Goal: Complete application form

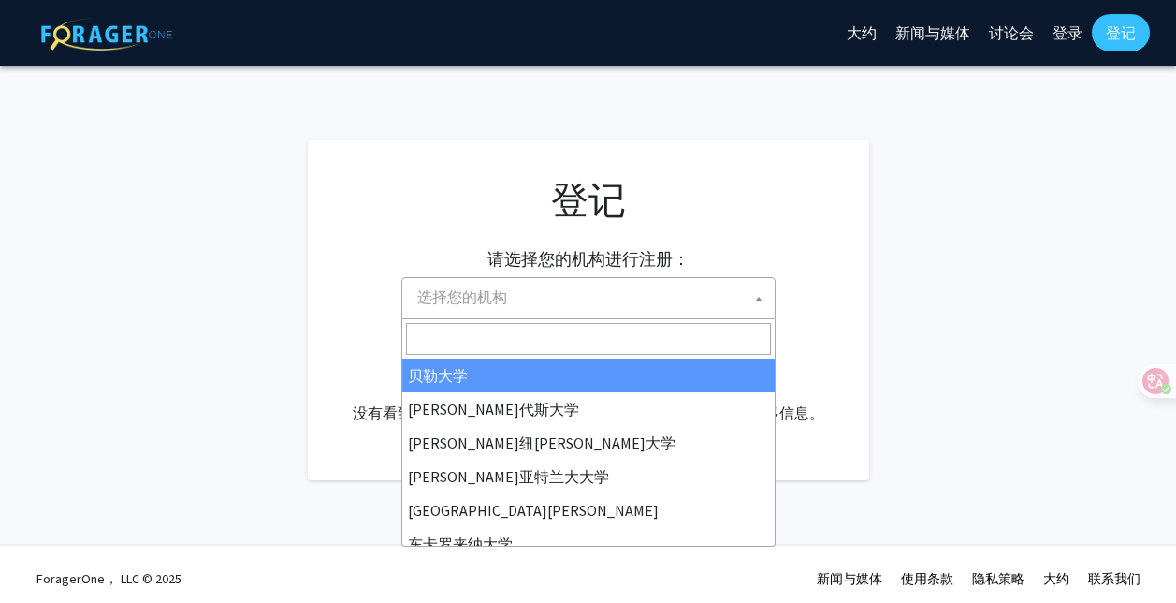
click at [704, 316] on span "选择您的机构" at bounding box center [588, 298] width 374 height 42
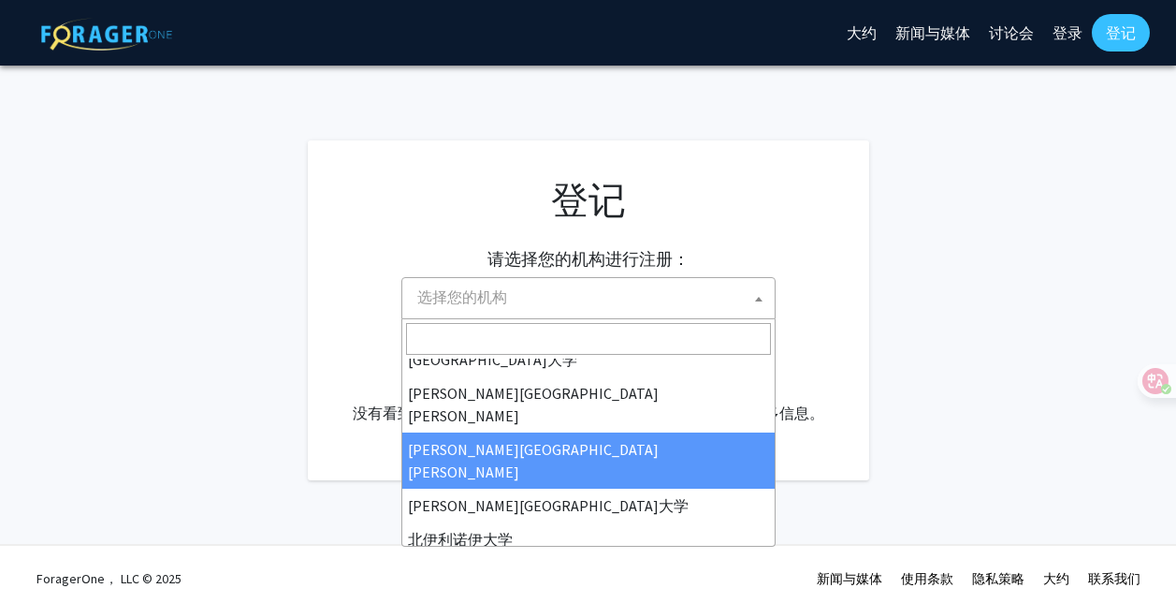
scroll to position [468, 0]
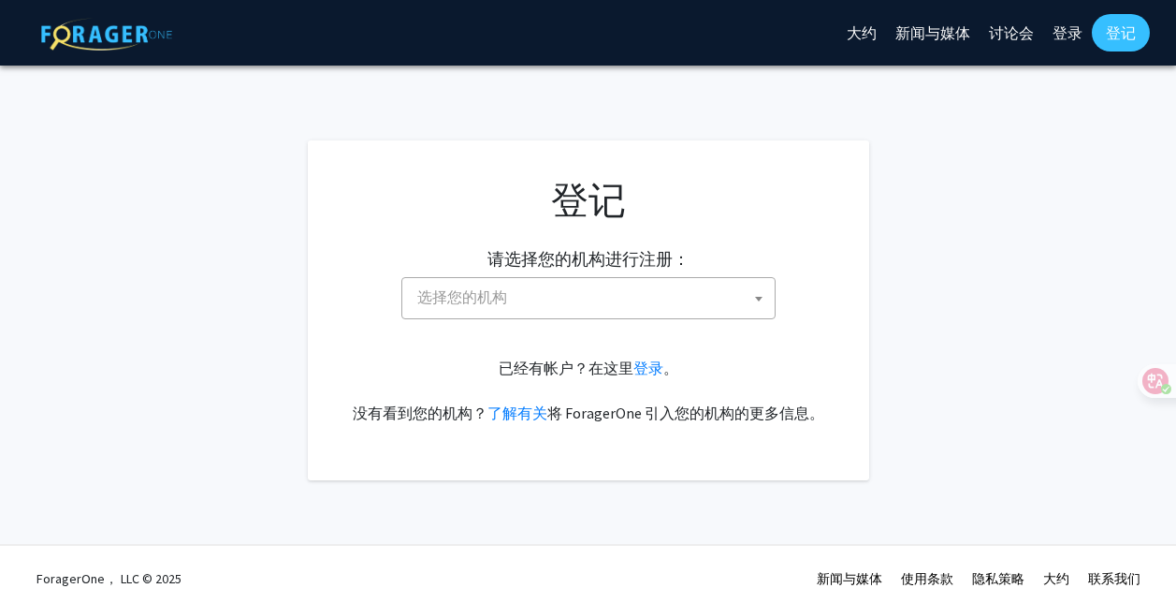
click at [570, 301] on span "选择您的机构" at bounding box center [592, 297] width 365 height 38
type input "j"
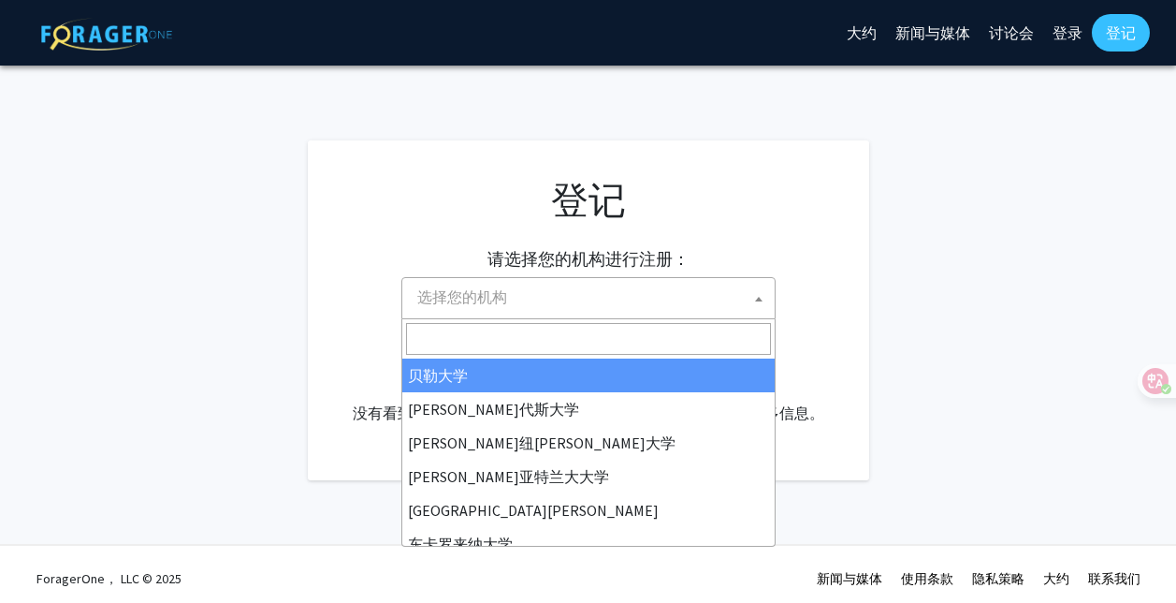
click at [551, 303] on span "选择您的机构" at bounding box center [592, 297] width 365 height 38
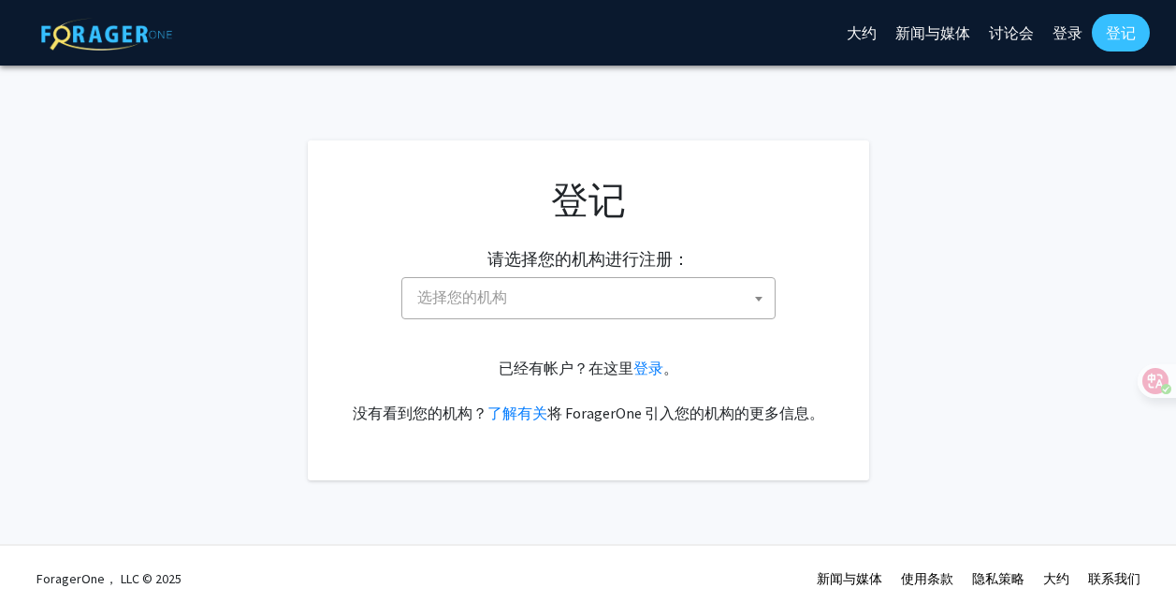
click at [551, 303] on span "选择您的机构" at bounding box center [592, 297] width 365 height 38
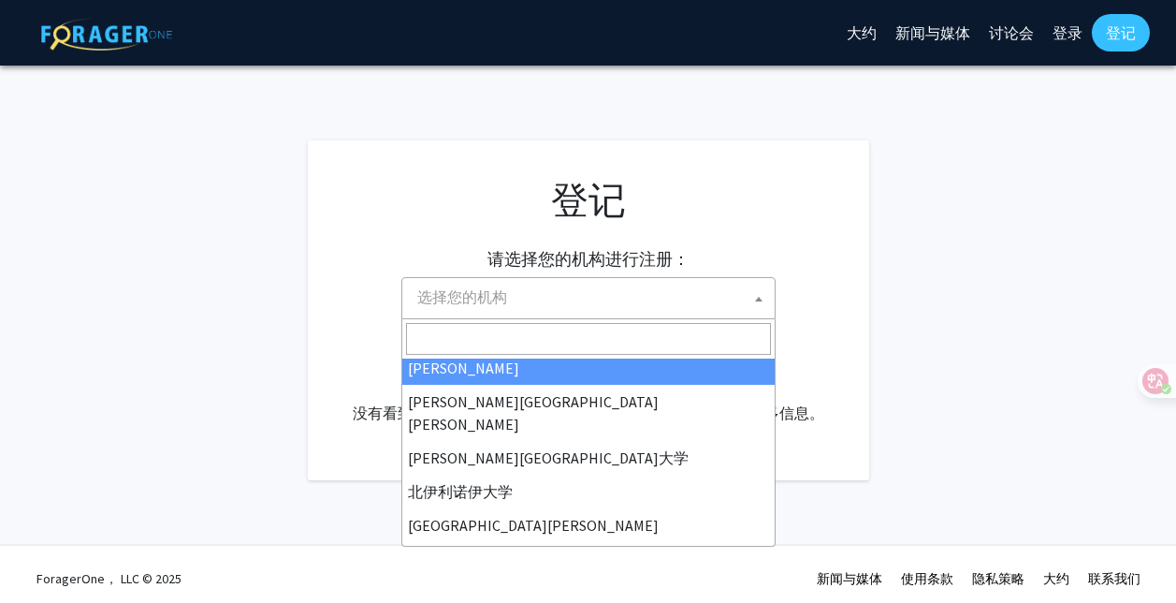
scroll to position [281, 0]
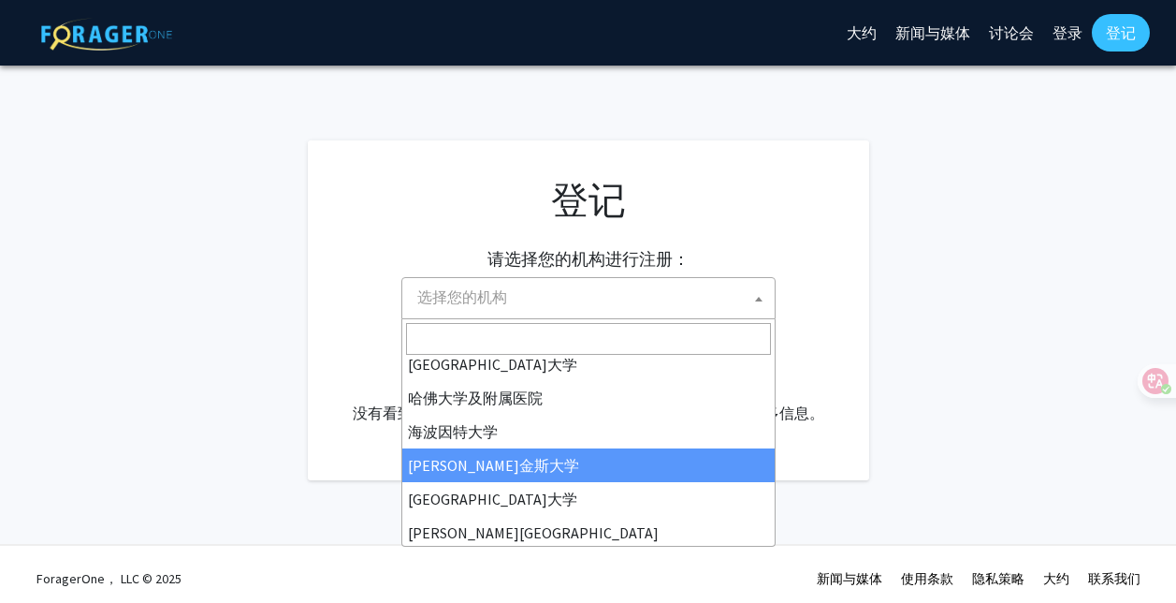
select select "1"
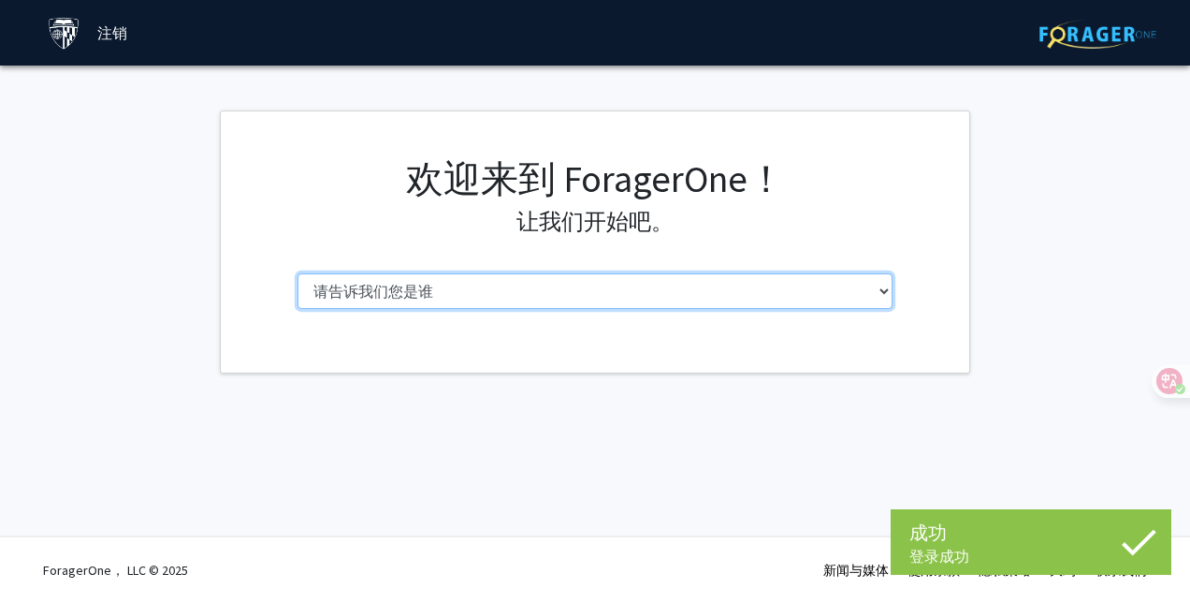
click at [686, 293] on select "请告诉我们您是谁 本科生 硕士研究生 博士生（博士、医学博士、医学博士、药学博士等） 博士后研究员/研究人员/住院医师/医学研究员 能力 行政人员" at bounding box center [596, 291] width 596 height 36
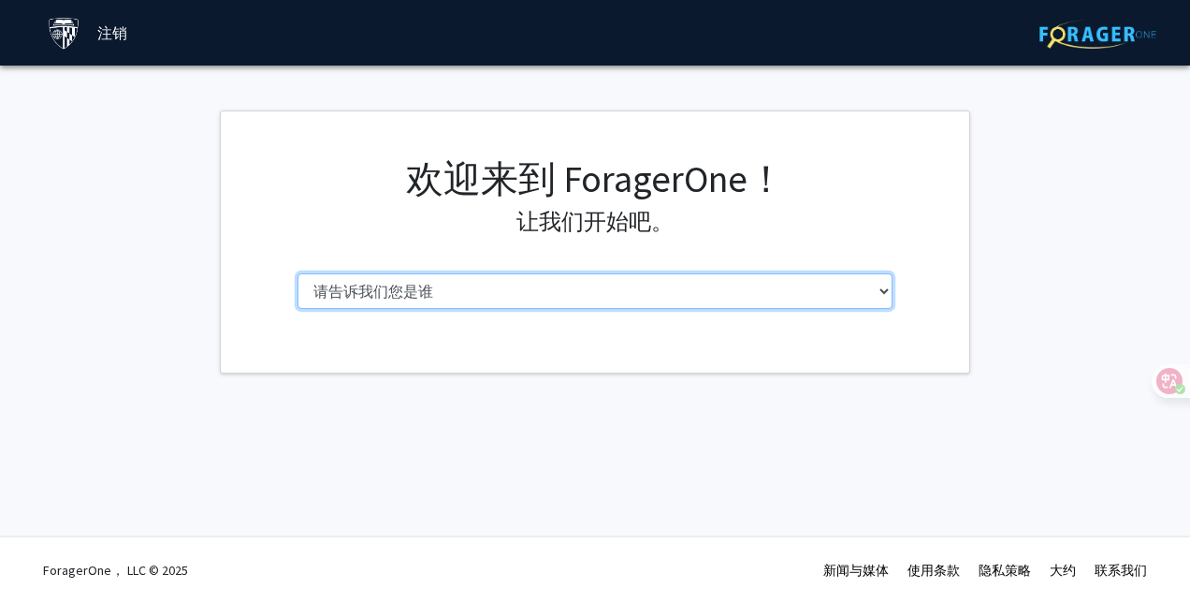
select select "2: masters"
click at [298, 273] on select "请告诉我们您是谁 本科生 硕士研究生 博士生（博士、医学博士、医学博士、药学博士等） 博士后研究员/研究人员/住院医师/医学研究员 能力 行政人员" at bounding box center [596, 291] width 596 height 36
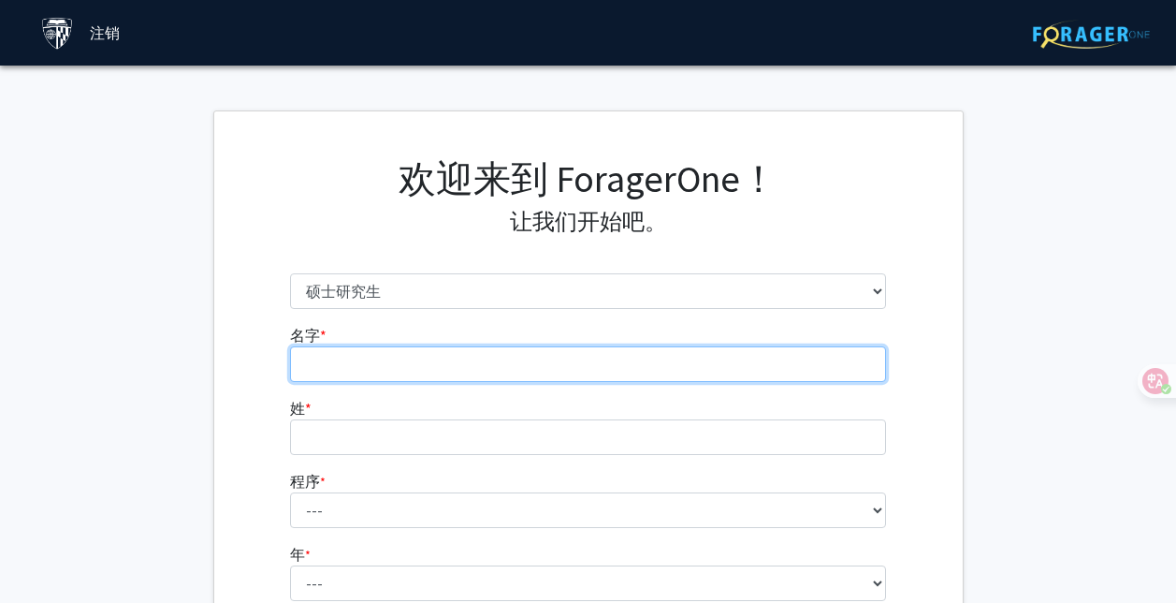
click at [728, 347] on input "名字 * required" at bounding box center [588, 364] width 596 height 36
type input "[PERSON_NAME]"
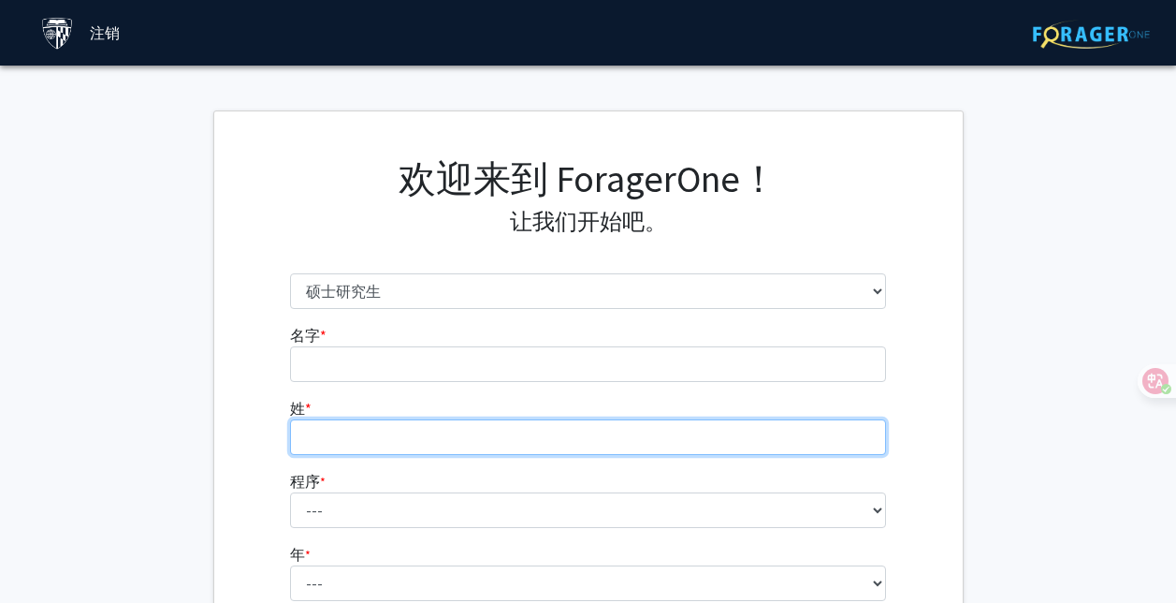
click at [844, 433] on fg-input "姓 * required" at bounding box center [588, 426] width 596 height 58
type input "ZUO"
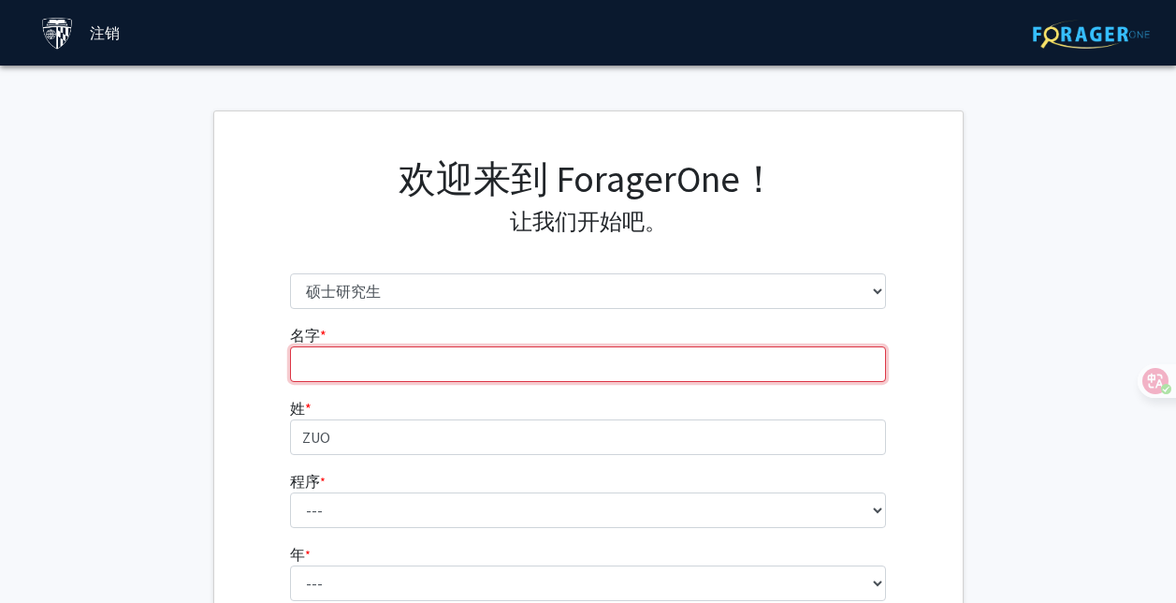
click at [815, 370] on input "名字 * required" at bounding box center [588, 364] width 596 height 36
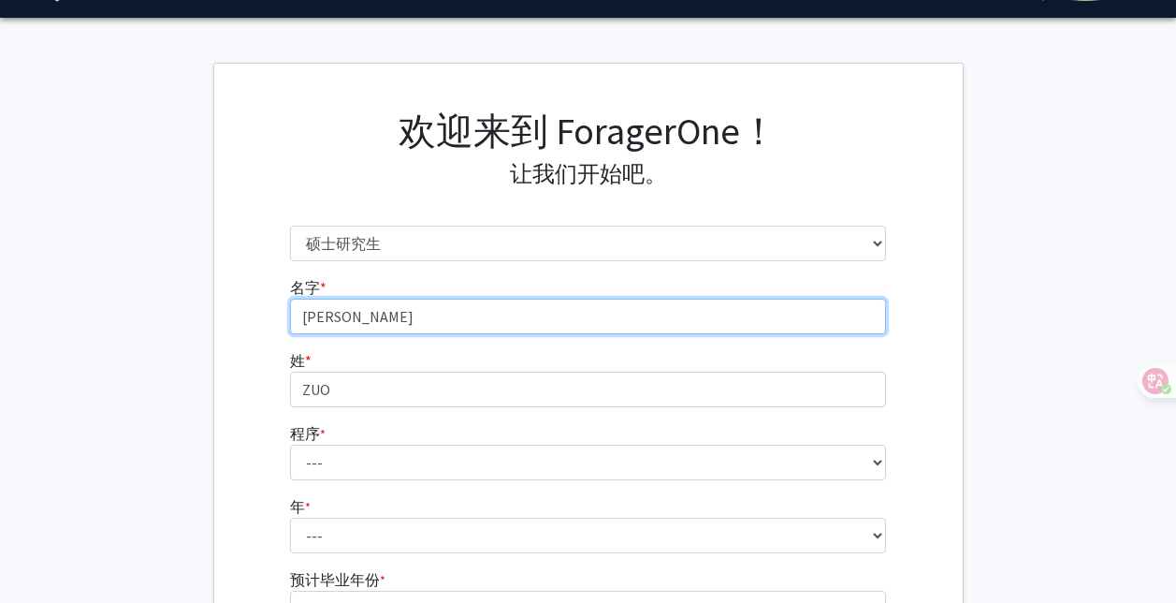
scroll to position [281, 0]
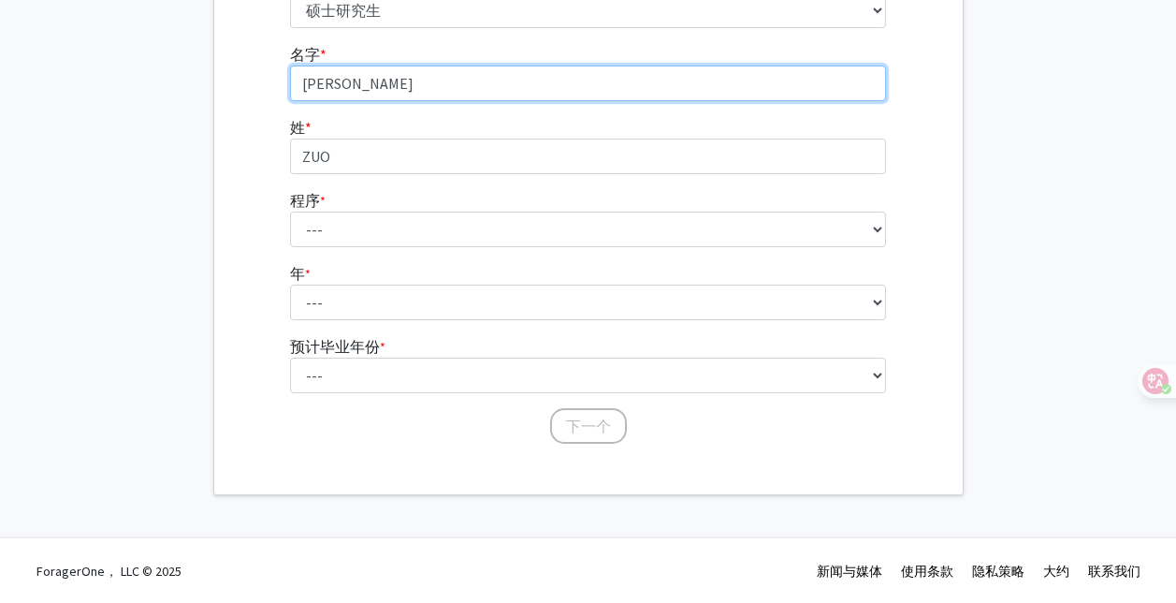
type input "[PERSON_NAME]"
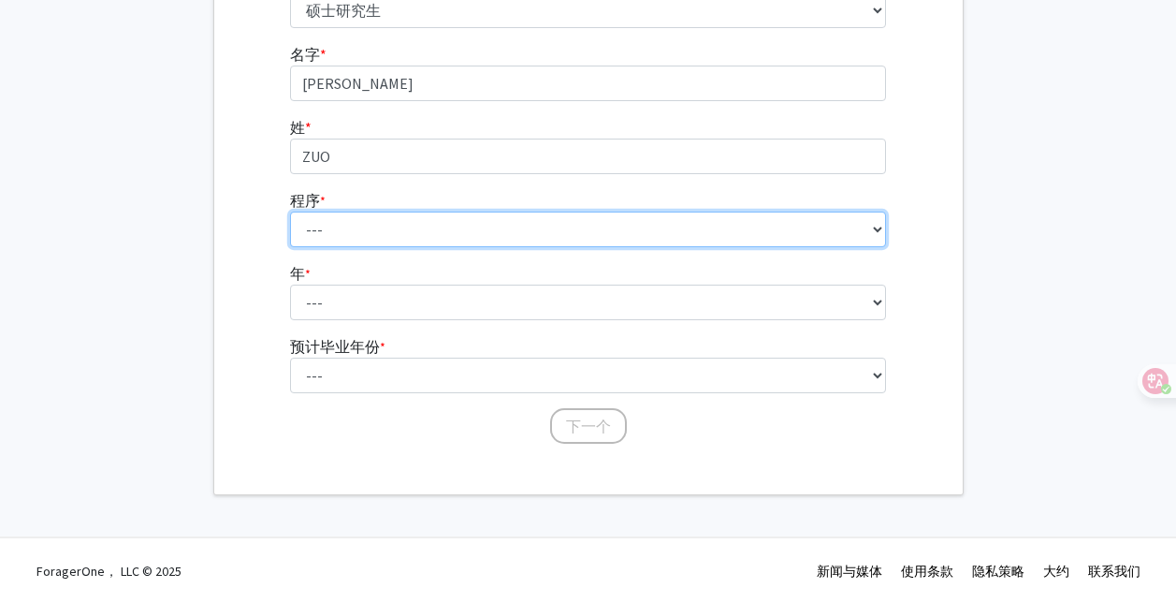
click at [357, 219] on select "--- 解剖学教育 应用数学与计算数学 应用生物医学工程 应用经济学 应用经济学 应用健康科学信息学 应用数学与统计学 应用物理学 全球卫生中社区初级卫生保健…" at bounding box center [588, 229] width 596 height 36
click at [290, 211] on select "--- 解剖学教育 应用数学与计算数学 应用生物医学工程 应用经济学 应用经济学 应用健康科学信息学 应用数学与统计学 应用物理学 全球卫生中社区初级卫生保健…" at bounding box center [588, 229] width 596 height 36
click at [513, 232] on select "--- 解剖学教育 应用数学与计算数学 应用生物医学工程 应用经济学 应用经济学 应用健康科学信息学 应用数学与统计学 应用物理学 全球卫生中社区初级卫生保健…" at bounding box center [588, 229] width 596 height 36
click at [290, 211] on select "--- 解剖学教育 应用数学与计算数学 应用生物医学工程 应用经济学 应用经济学 应用健康科学信息学 应用数学与统计学 应用物理学 全球卫生中社区初级卫生保健…" at bounding box center [588, 229] width 596 height 36
click at [383, 215] on select "--- Anatomy Education 应用数学与计算数学 应用生物医学工程 应用经济学 应用经济学 应用健康科学信息学 应用数学与统计学 应用物理学 全…" at bounding box center [588, 229] width 596 height 36
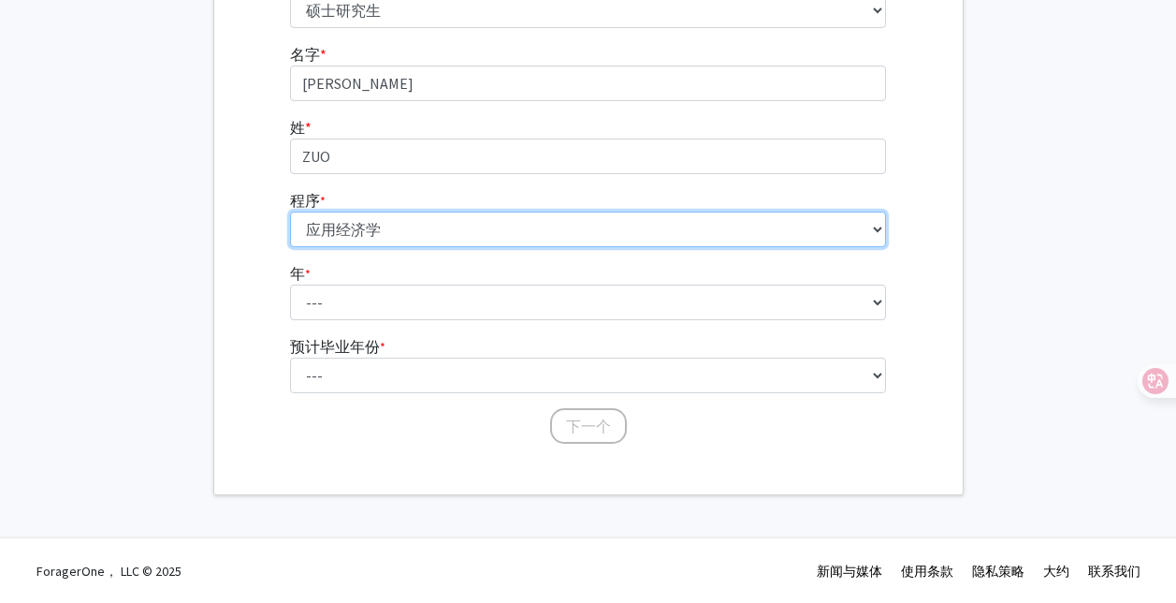
click at [429, 230] on select "--- Anatomy Education 应用数学与计算数学 应用生物医学工程 应用经济学 应用经济学 应用健康科学信息学 应用数学与统计学 应用物理学 全…" at bounding box center [588, 229] width 596 height 36
click at [874, 225] on select "--- Anatomy Education 应用数学与计算数学 应用生物医学工程 应用经济学 应用经济学 应用健康科学信息学 应用数学与统计学 应用物理学 全…" at bounding box center [588, 229] width 596 height 36
select select "5: 104"
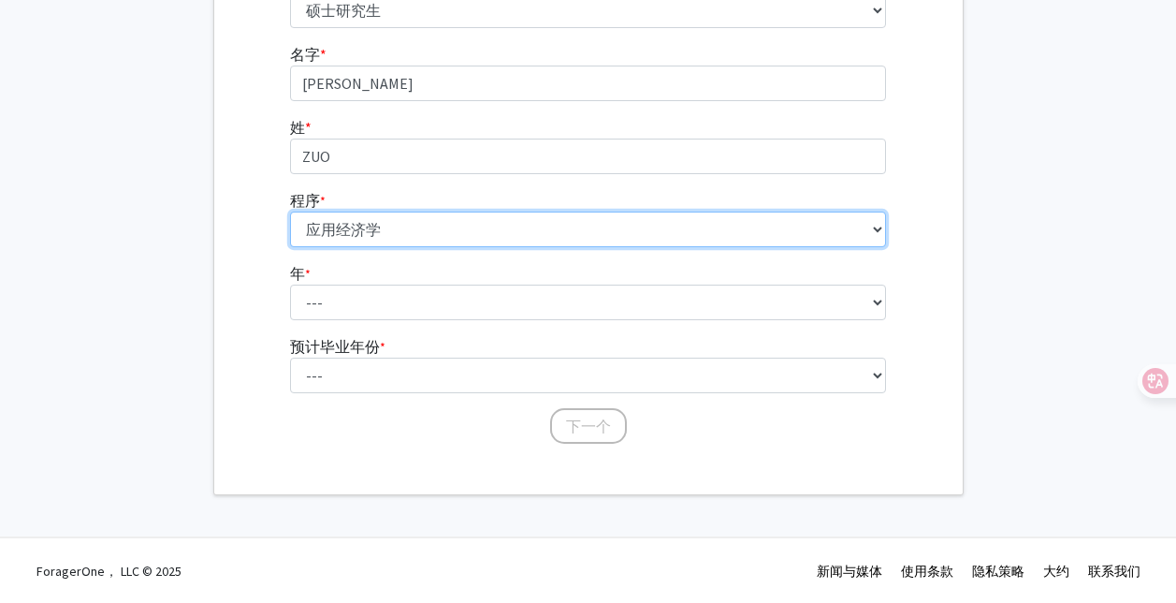
click at [290, 211] on select "--- Anatomy Education 应用数学与计算数学 应用生物医学工程 应用经济学 应用经济学 应用健康科学信息学 应用数学与统计学 应用物理学 全…" at bounding box center [588, 229] width 596 height 36
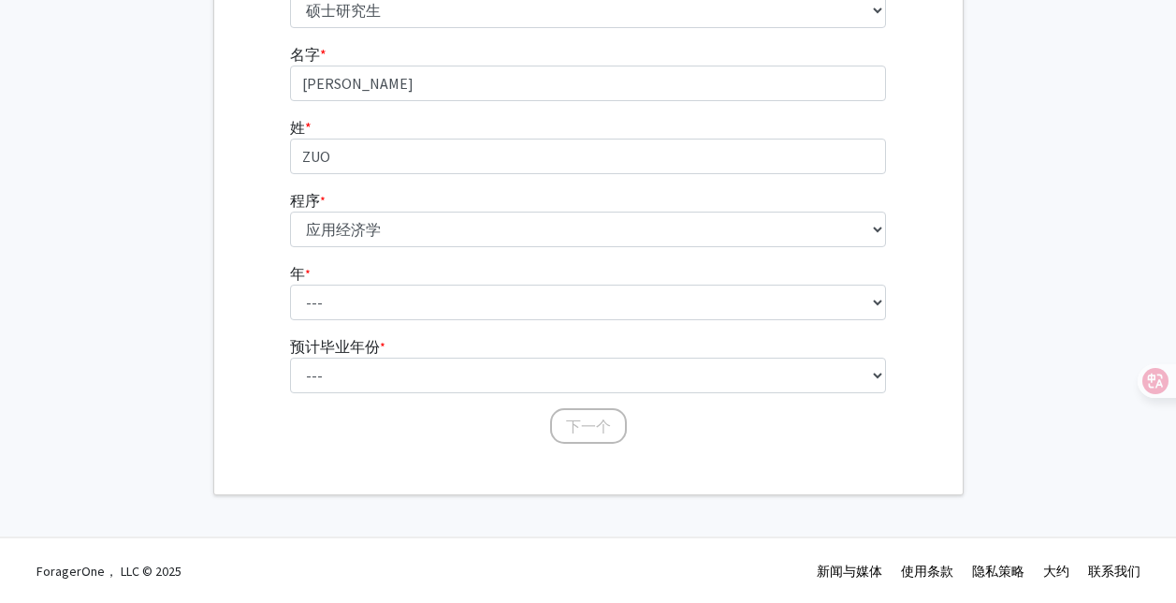
click at [426, 255] on form "名字 * required [PERSON_NAME] 姓 * required ZUO 程序 * 必填 --- Anatomy Education 应用数学…" at bounding box center [588, 235] width 596 height 384
drag, startPoint x: 1127, startPoint y: 112, endPoint x: 1040, endPoint y: 46, distance: 109.5
click at [1128, 112] on fg-get-started "Welcome to ForagerOne! Let's get you started. 必填 请告诉我们您是谁 本科生 硕士研究生 博士生（博士、医学博士…" at bounding box center [588, 162] width 1176 height 665
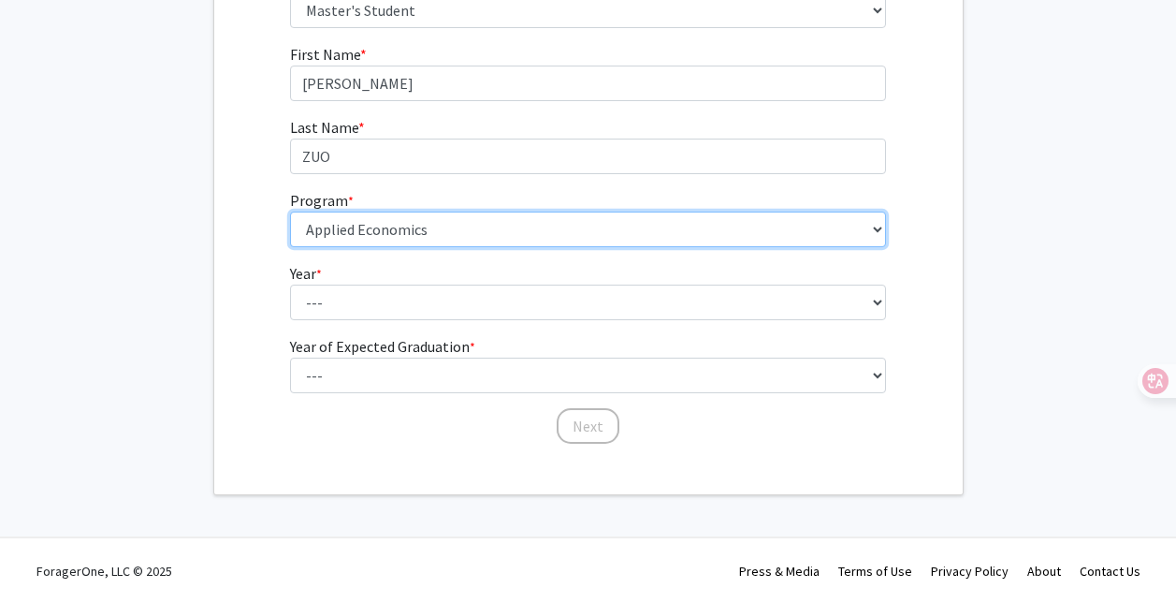
click at [423, 235] on select "--- Anatomy Education Applied and Computational Mathematics Applied Biomedical …" at bounding box center [588, 229] width 596 height 36
click at [436, 232] on select "--- Anatomy Education Applied and Computational Mathematics Applied Biomedical …" at bounding box center [588, 229] width 596 height 36
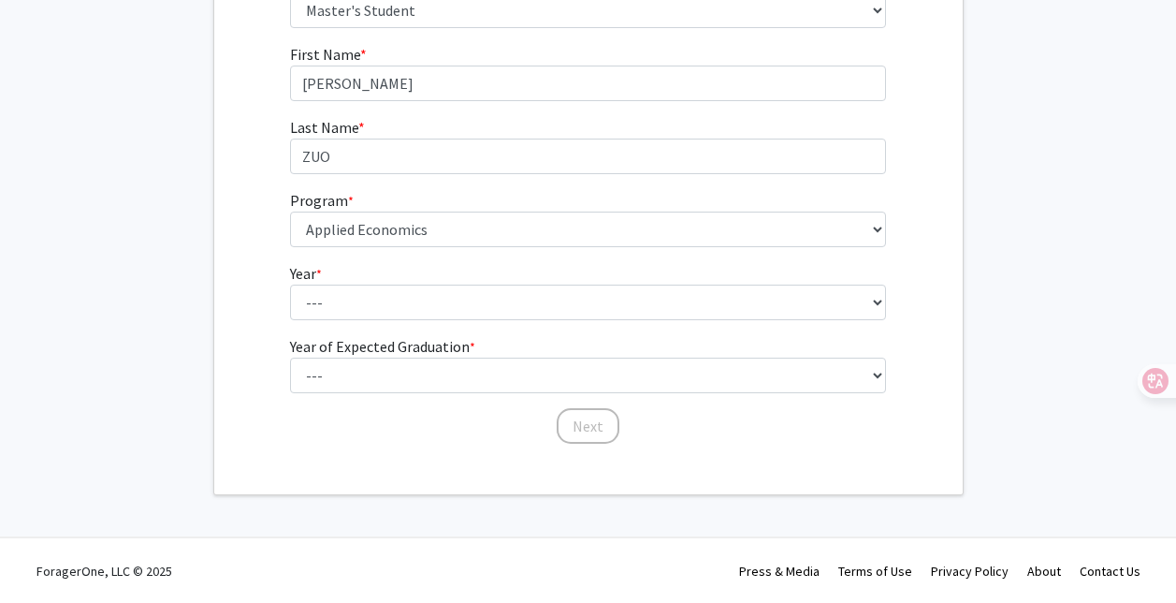
click at [464, 283] on fg-select "Year * required --- First Year Second Year" at bounding box center [588, 291] width 596 height 58
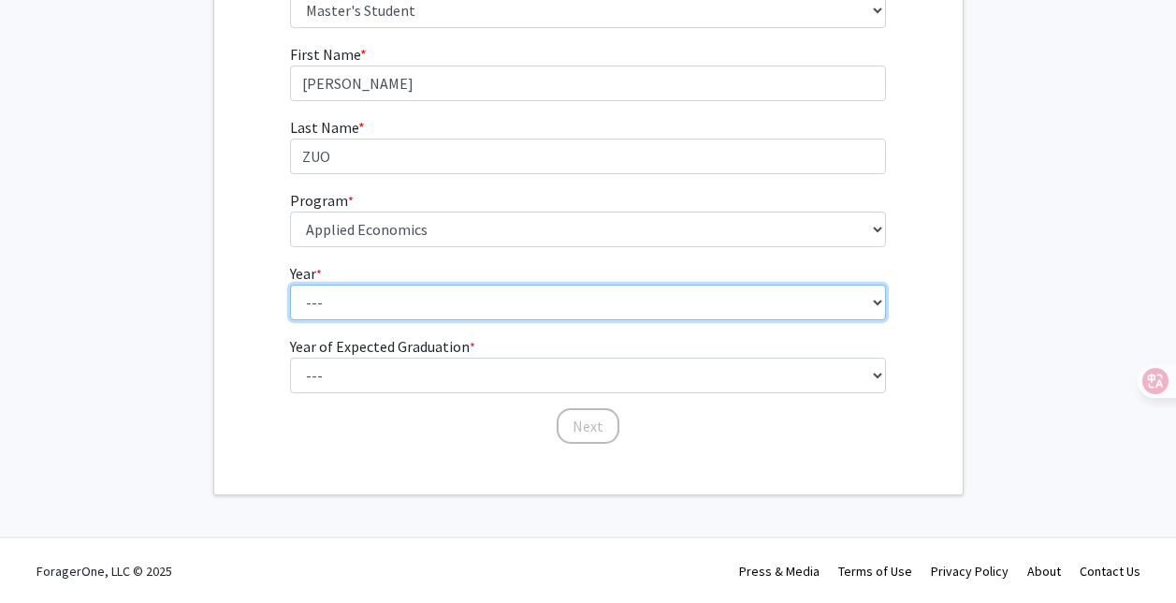
click at [472, 297] on select "--- First Year Second Year" at bounding box center [588, 302] width 596 height 36
select select "1: first_year"
click at [290, 284] on select "--- First Year Second Year" at bounding box center [588, 302] width 596 height 36
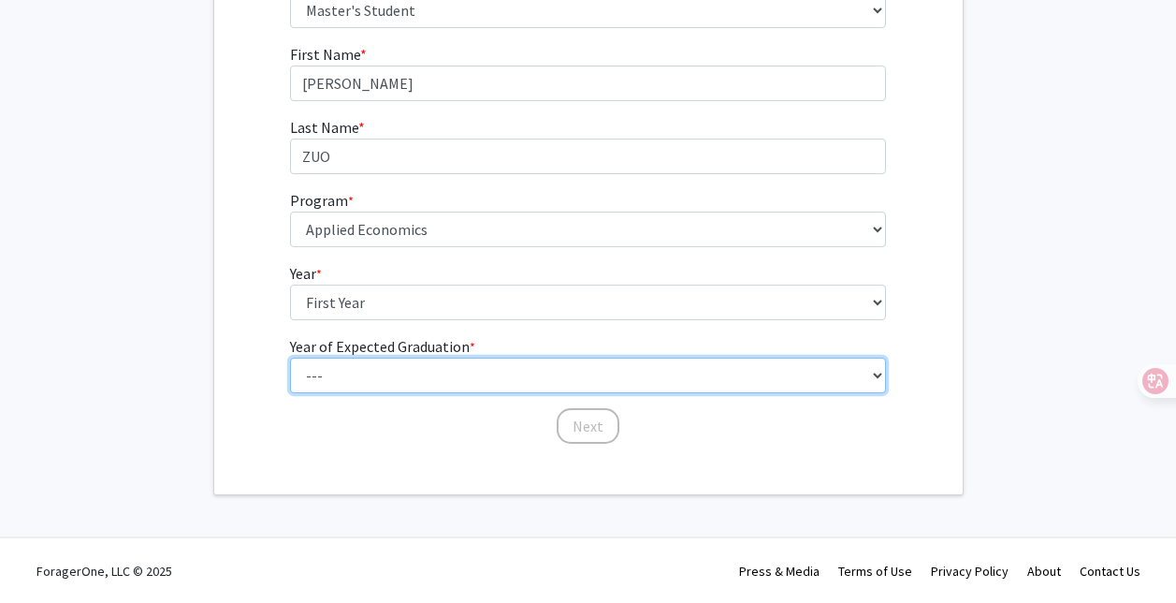
click at [496, 369] on select "--- 2025 2026 2027 2028 2029 2030 2031 2032 2033 2034" at bounding box center [588, 375] width 596 height 36
select select "3: 2027"
click at [290, 357] on select "--- 2025 2026 2027 2028 2029 2030 2031 2032 2033 2034" at bounding box center [588, 375] width 596 height 36
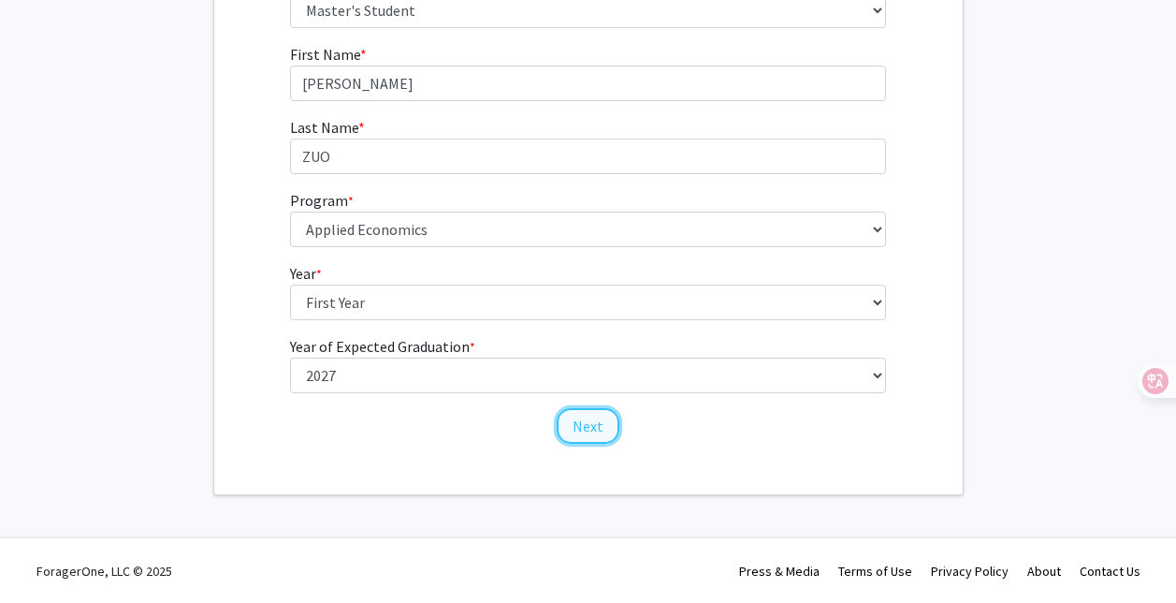
click at [580, 427] on button "Next" at bounding box center [588, 426] width 63 height 36
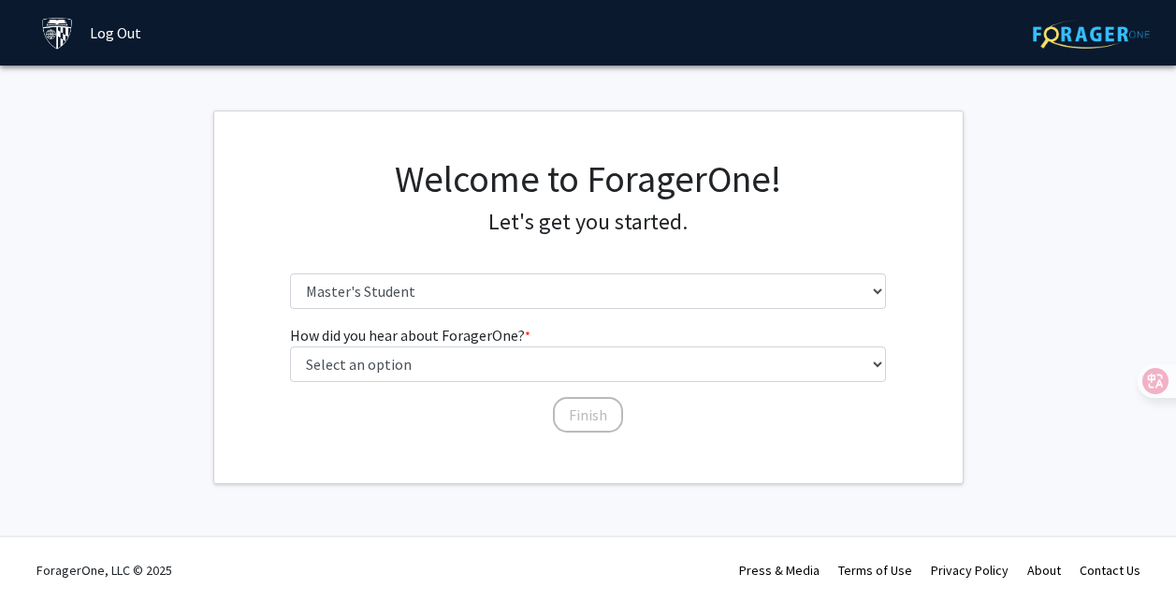
scroll to position [0, 0]
click at [546, 310] on div "Welcome to ForagerOne! Let's get you started. required Please tell us who you a…" at bounding box center [596, 239] width 624 height 167
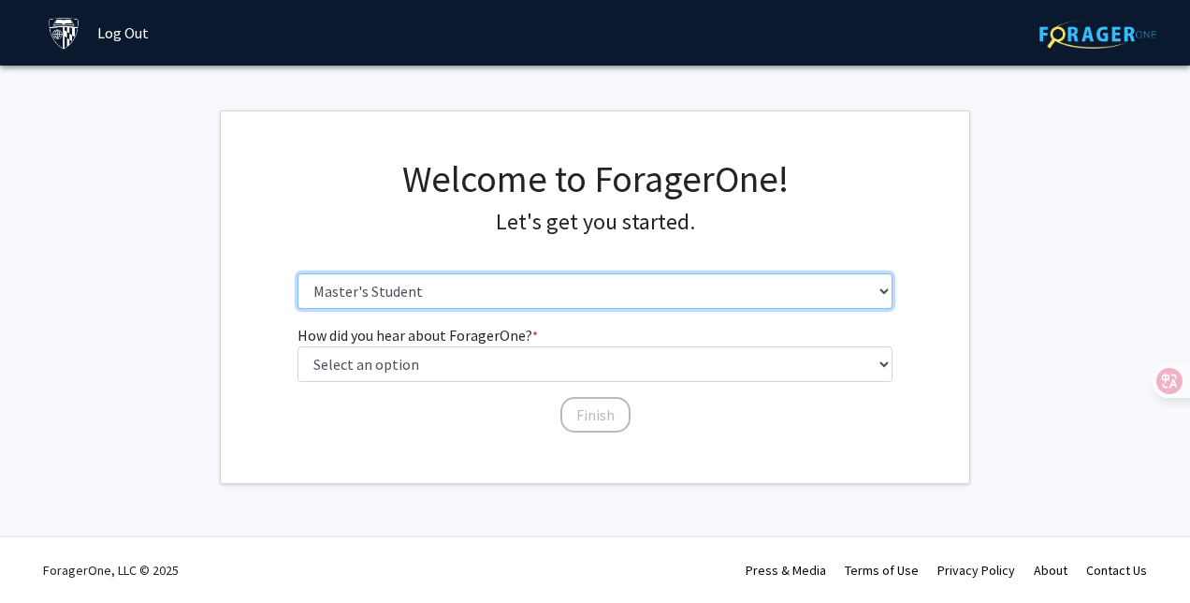
click at [539, 299] on select "Please tell us who you are Undergraduate Student Master's Student Doctoral Cand…" at bounding box center [596, 291] width 596 height 36
click at [298, 273] on select "Please tell us who you are Undergraduate Student Master's Student Doctoral Cand…" at bounding box center [596, 291] width 596 height 36
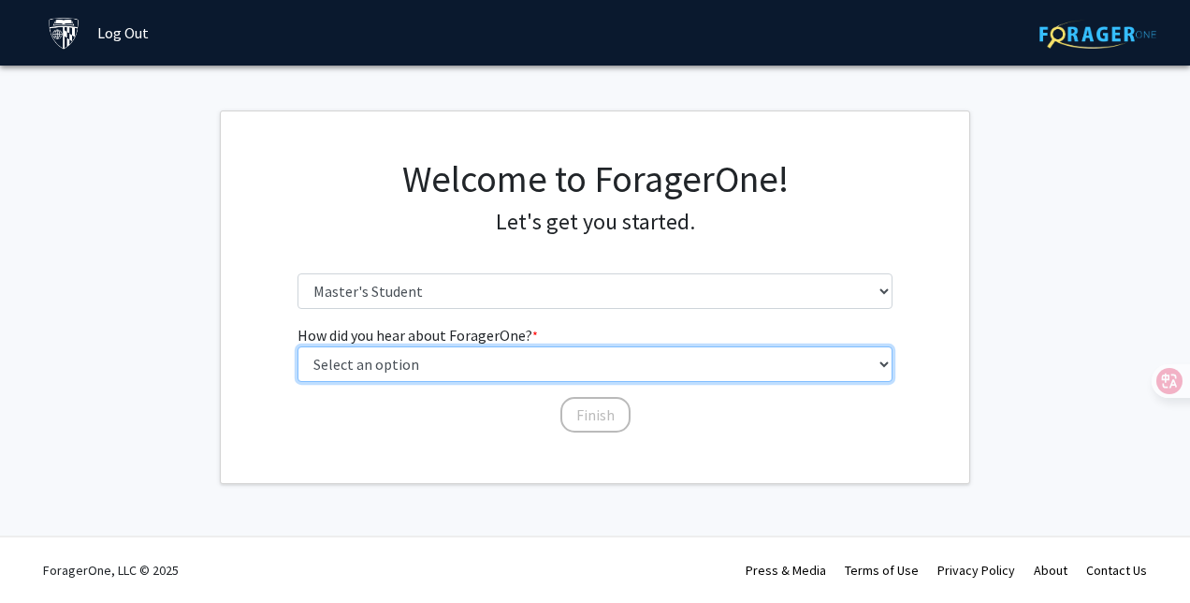
click at [548, 365] on select "Select an option Peer/student recommendation Faculty/staff recommendation Unive…" at bounding box center [596, 364] width 596 height 36
select select "3: university_website"
click at [298, 346] on select "Select an option Peer/student recommendation Faculty/staff recommendation Unive…" at bounding box center [596, 364] width 596 height 36
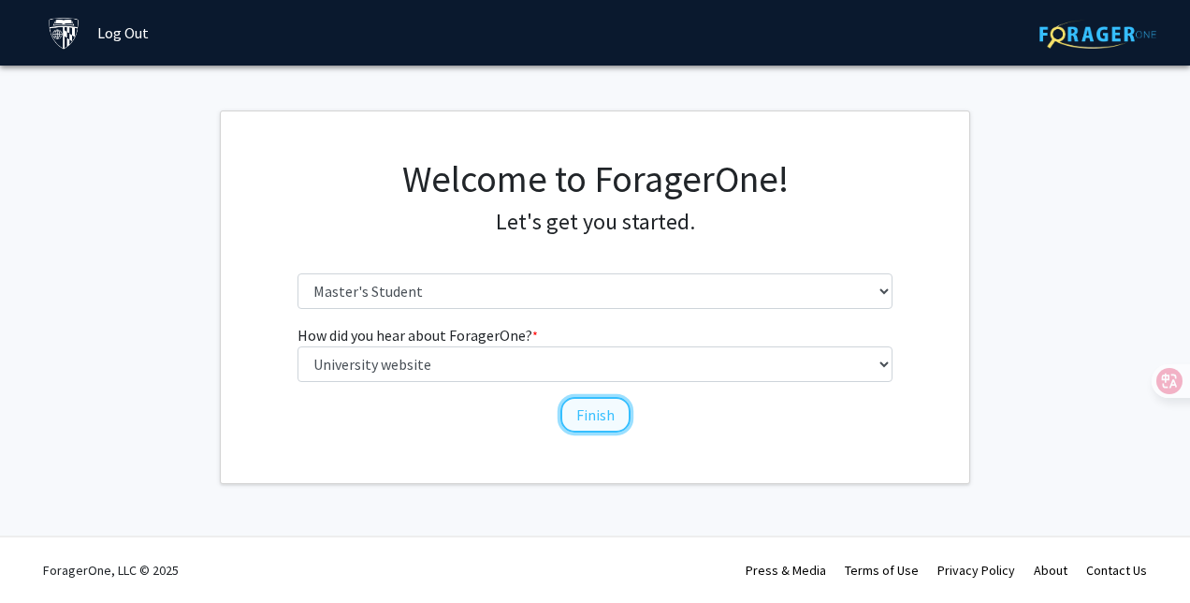
click at [627, 412] on button "Finish" at bounding box center [595, 415] width 70 height 36
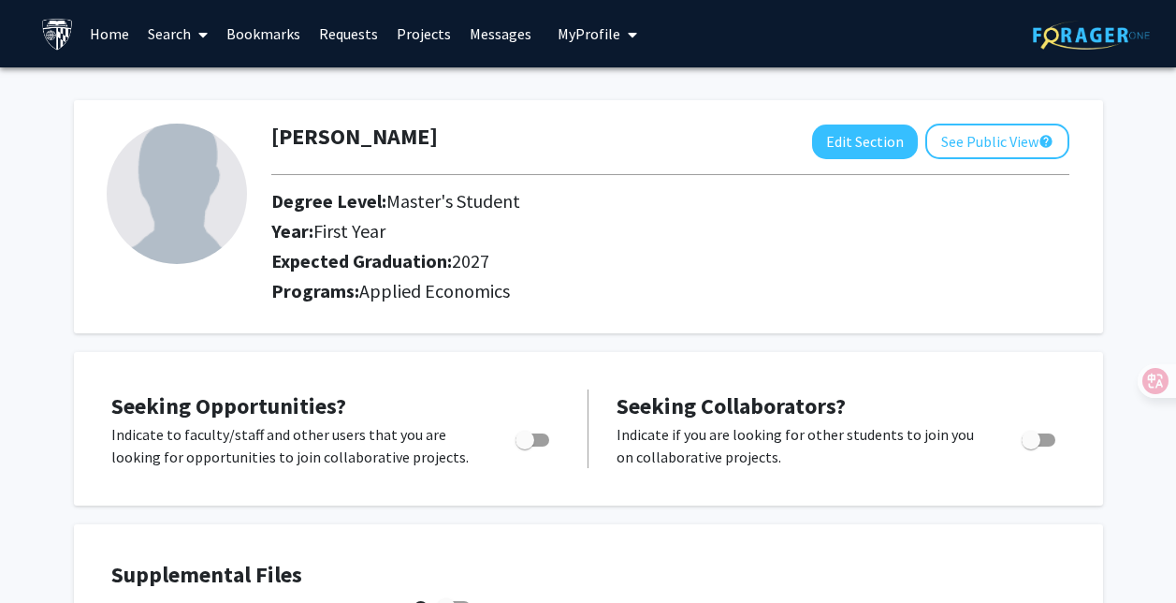
click at [116, 43] on link "Home" at bounding box center [109, 33] width 58 height 65
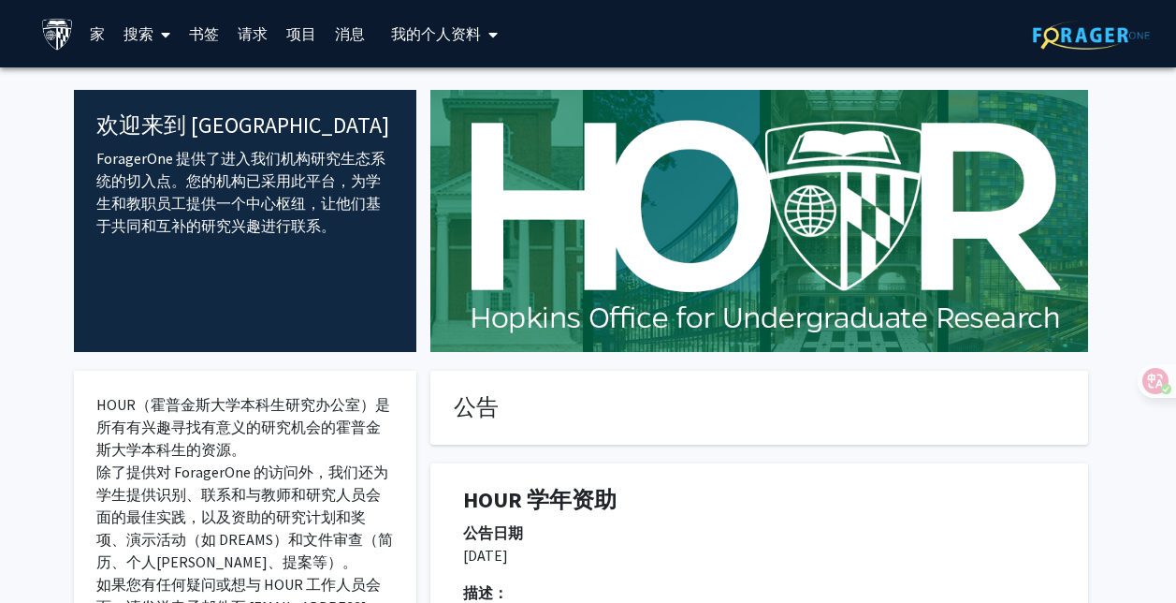
click at [306, 29] on font "项目" at bounding box center [301, 33] width 30 height 19
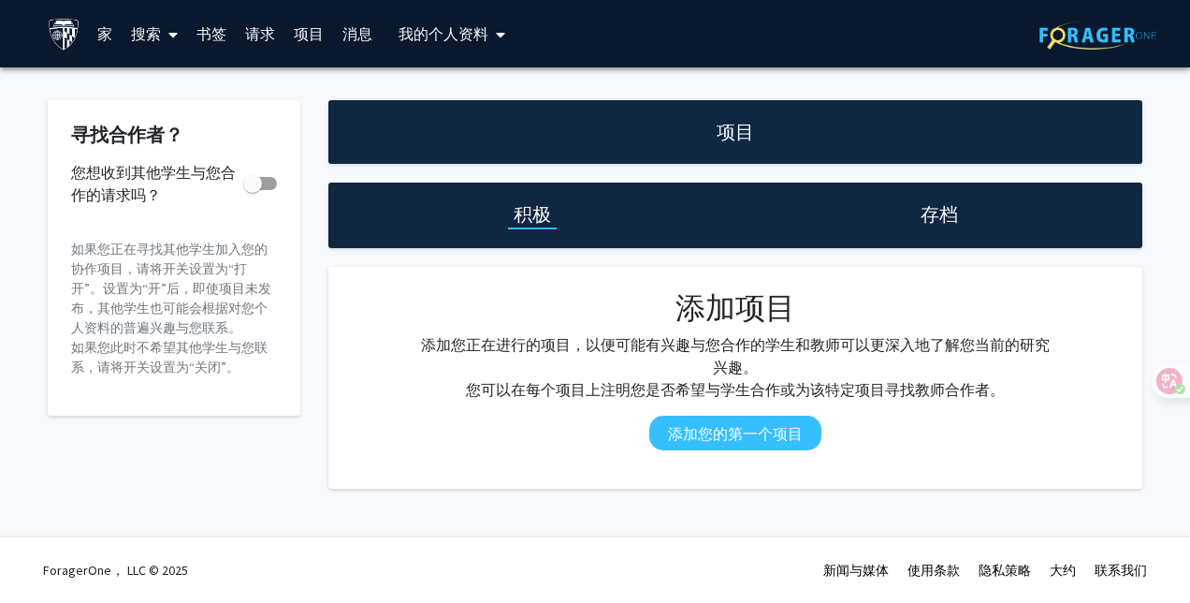
click at [273, 170] on div "您想收到其他学生与您合作的请求吗？" at bounding box center [174, 178] width 206 height 34
click at [272, 195] on fg-card "寻找合作者？ 您想收到其他学生与您合作的请求吗？ 如果您正在寻找其他学生加入您的协作项目，请将开关设置为“打开”。设置为“开”后，即使项目未发布，其他学生也可…" at bounding box center [174, 257] width 253 height 315
click at [263, 189] on span at bounding box center [260, 183] width 34 height 13
click at [253, 190] on input "您想收到其他学生与您合作的请求吗？" at bounding box center [252, 190] width 1 height 1
checkbox input "true"
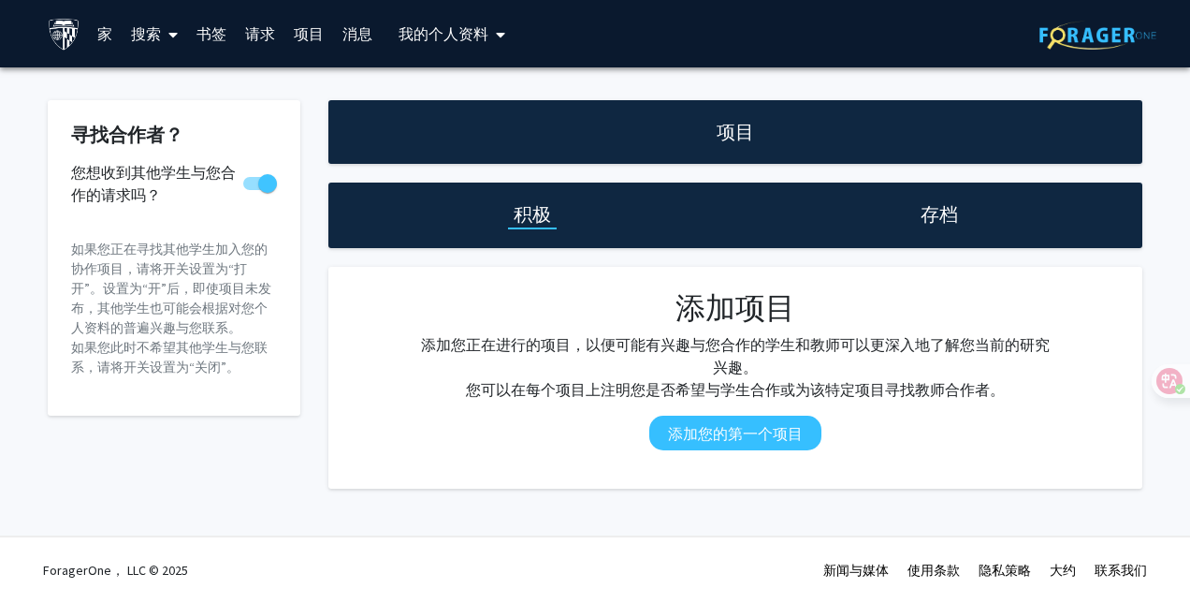
click at [246, 34] on font "请求" at bounding box center [260, 33] width 30 height 19
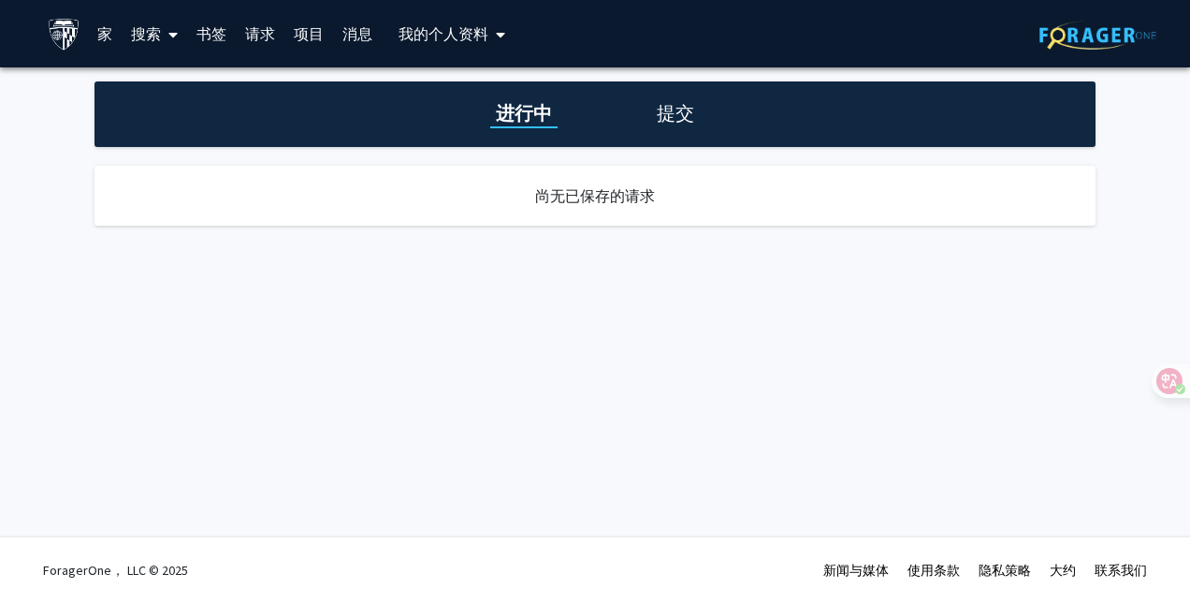
click at [374, 32] on link "消息" at bounding box center [357, 33] width 49 height 65
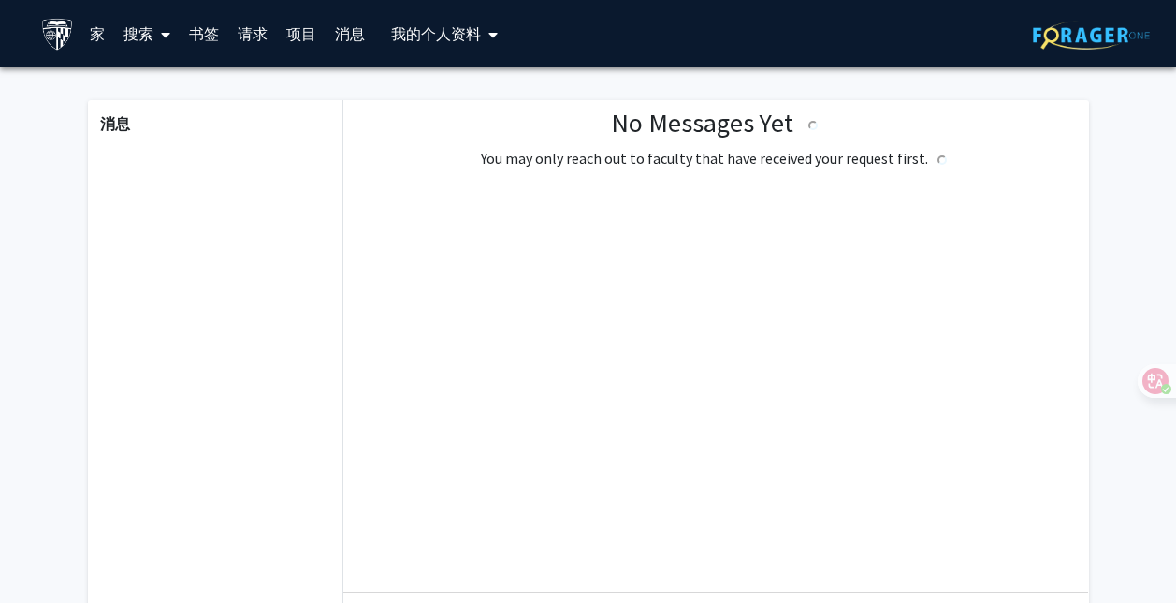
click at [460, 32] on font "我的个人资料" at bounding box center [436, 33] width 90 height 19
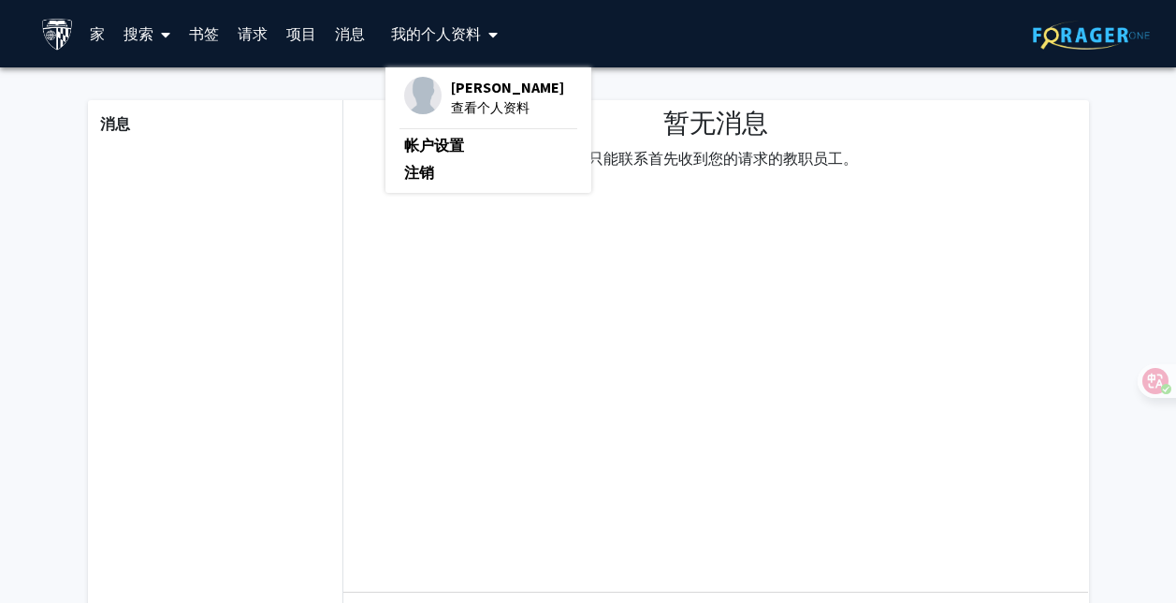
click at [512, 93] on span "[PERSON_NAME]" at bounding box center [507, 87] width 113 height 21
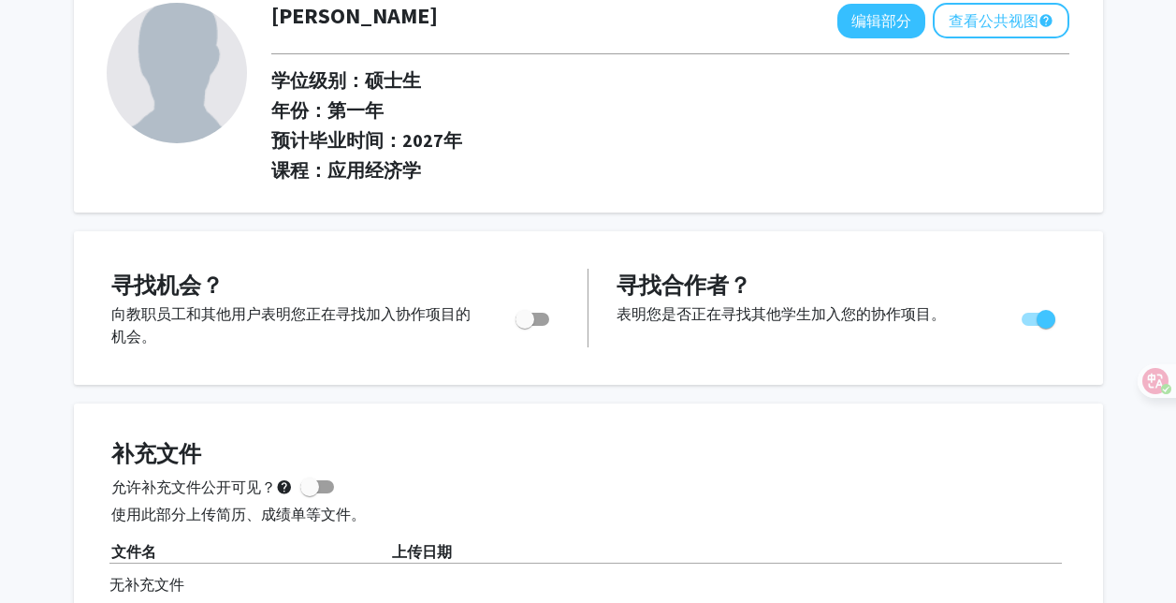
scroll to position [281, 0]
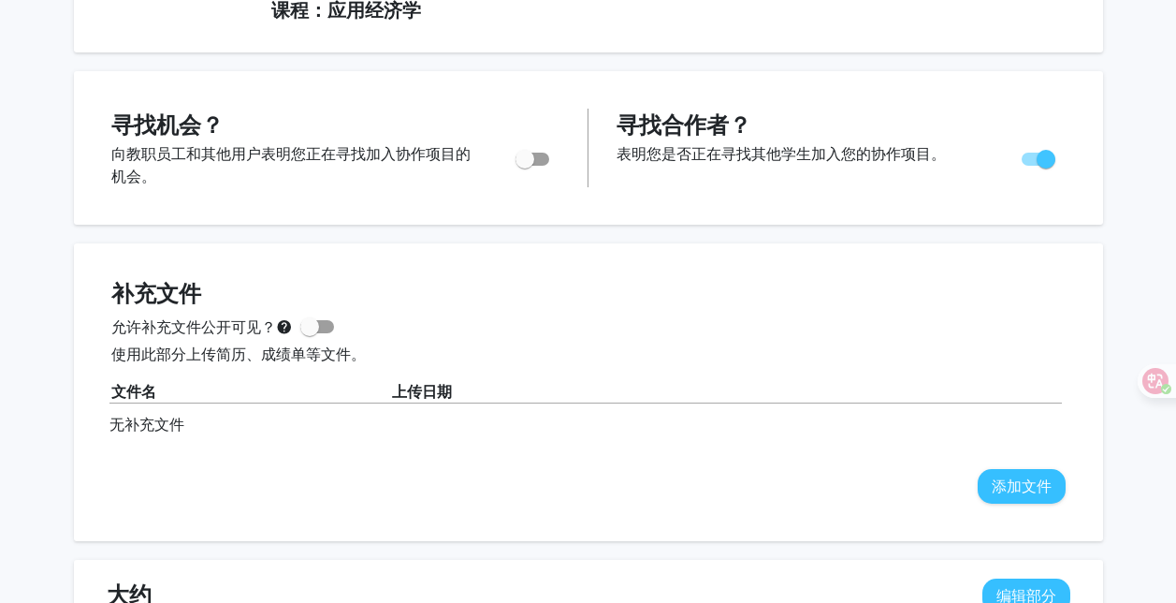
click at [527, 161] on span "Toggle" at bounding box center [525, 159] width 19 height 19
click at [525, 166] on input "Are you actively seeking opportunities?" at bounding box center [524, 166] width 1 height 1
checkbox input "true"
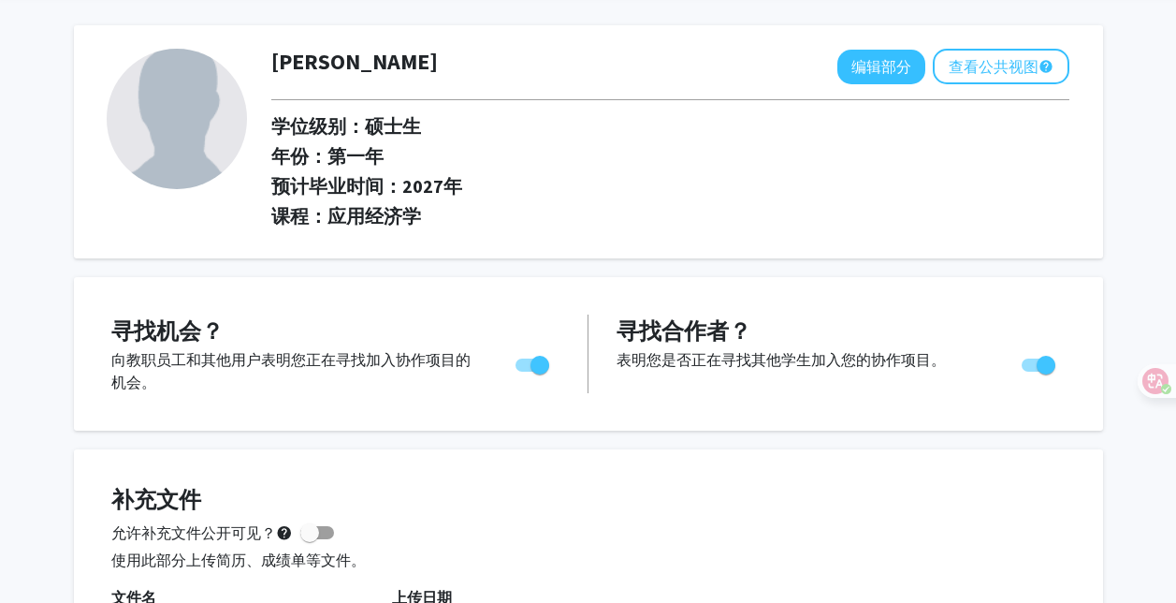
scroll to position [0, 0]
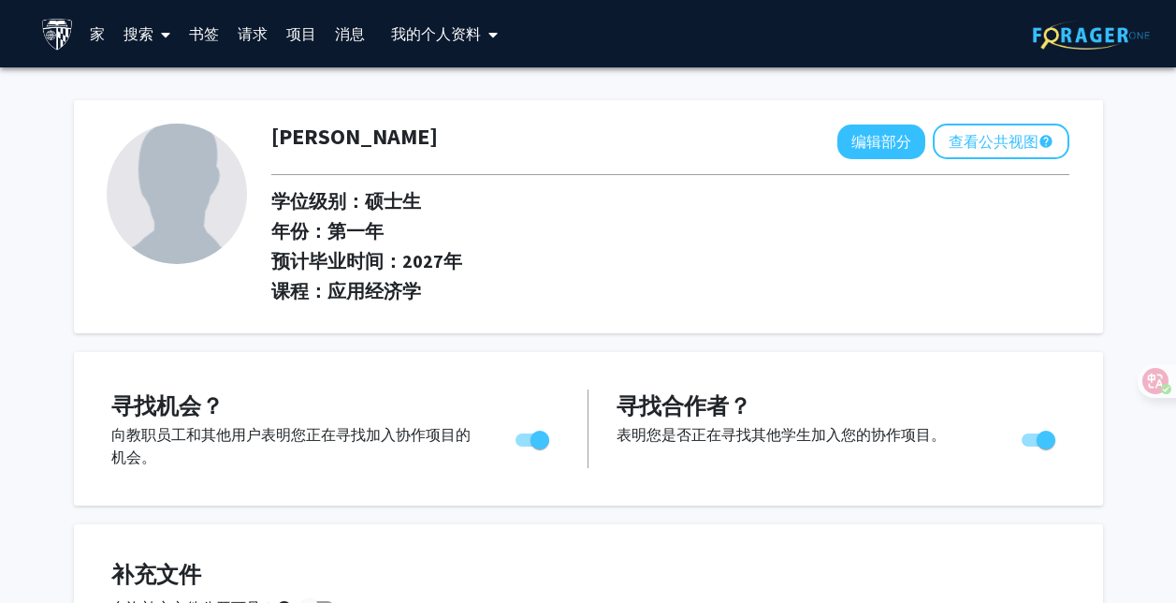
click at [1082, 45] on img at bounding box center [1091, 35] width 117 height 29
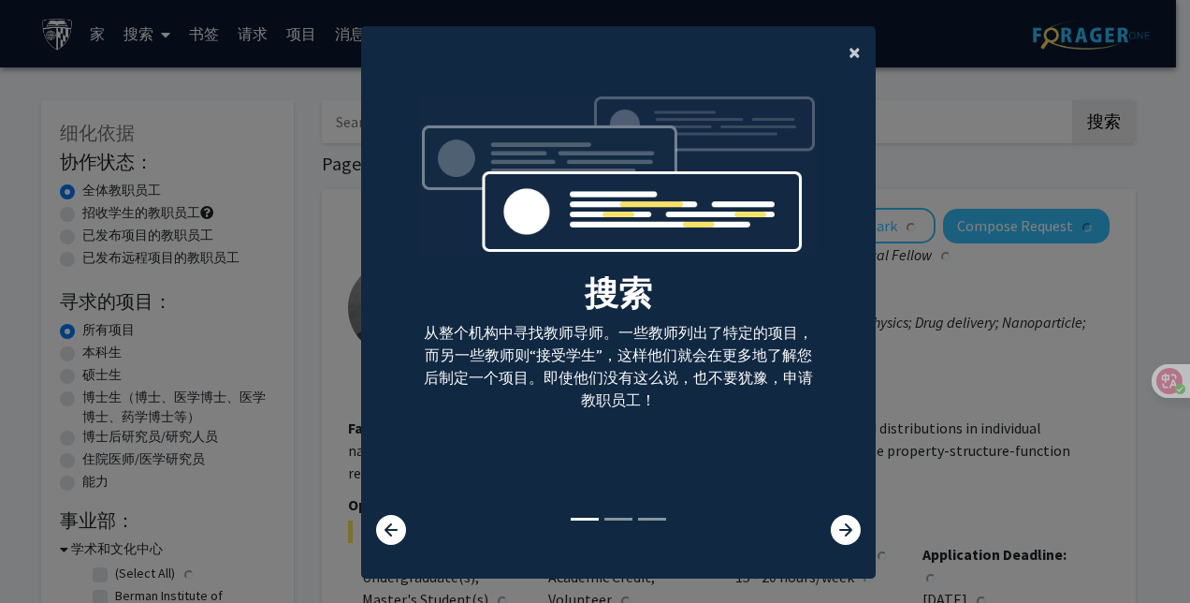
click at [849, 58] on span "×" at bounding box center [855, 51] width 12 height 29
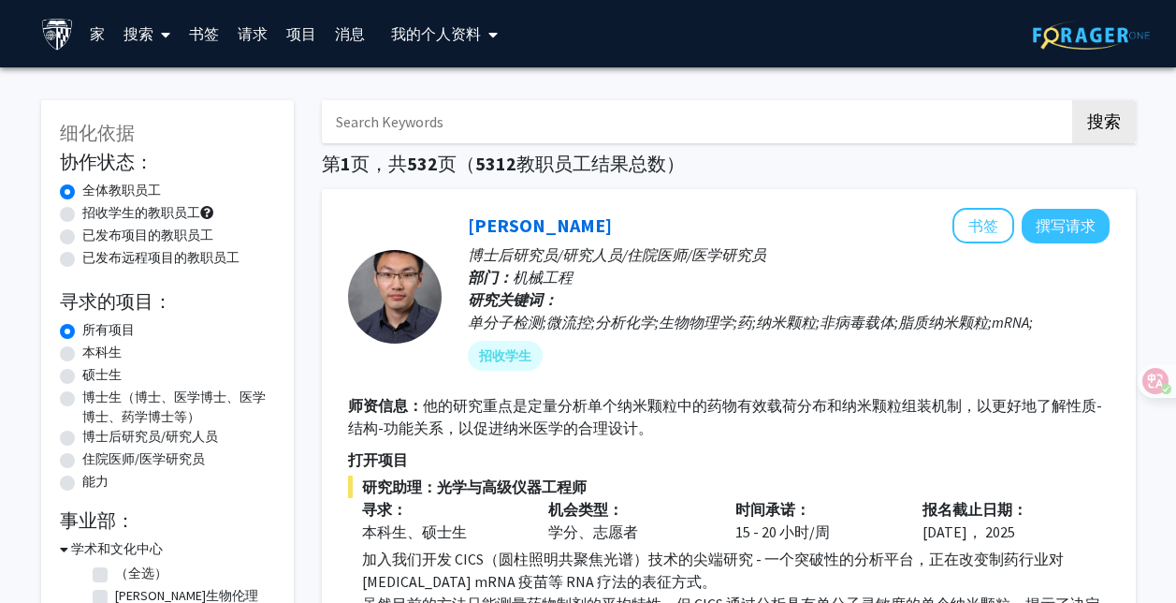
click at [85, 368] on font "硕士生" at bounding box center [101, 374] width 39 height 17
click at [85, 368] on input "硕士生" at bounding box center [88, 371] width 12 height 12
radio input "true"
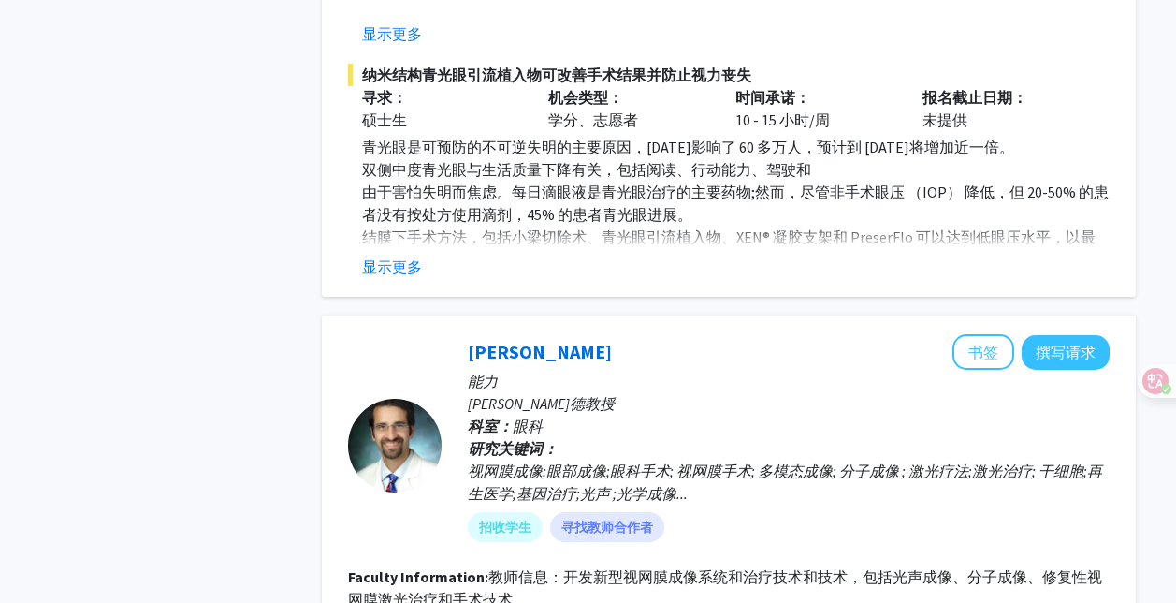
scroll to position [4304, 0]
